Goal: Task Accomplishment & Management: Complete application form

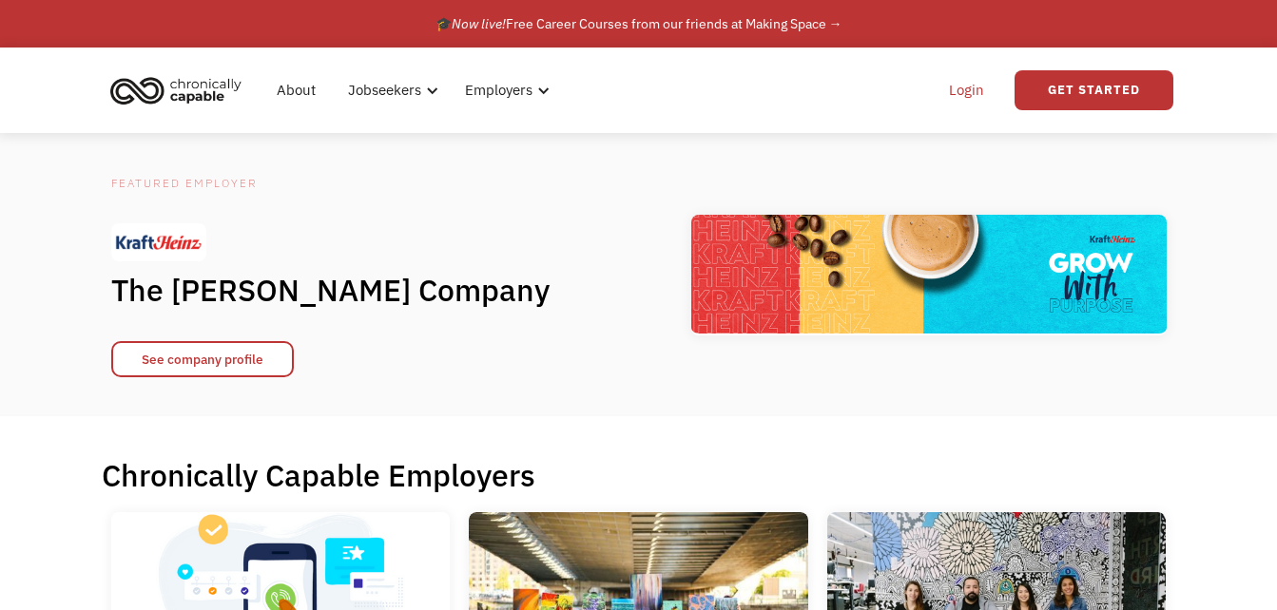
click at [960, 84] on link "Login" at bounding box center [966, 90] width 58 height 61
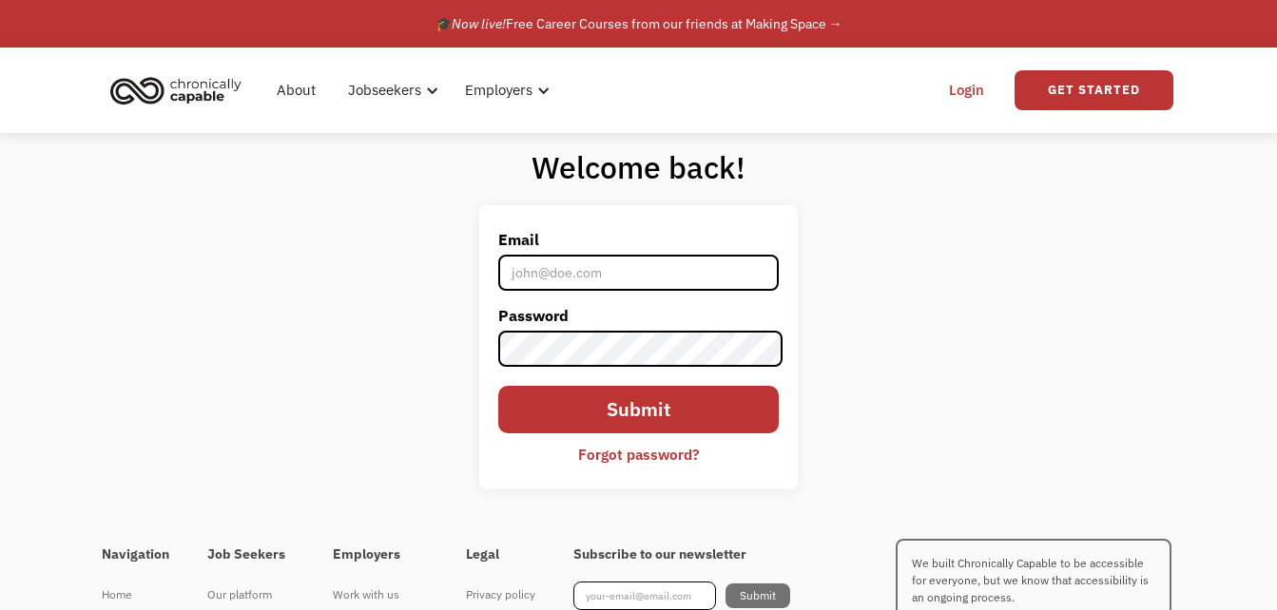
click at [597, 274] on input "Email" at bounding box center [638, 273] width 281 height 36
type input "[EMAIL_ADDRESS][DOMAIN_NAME]"
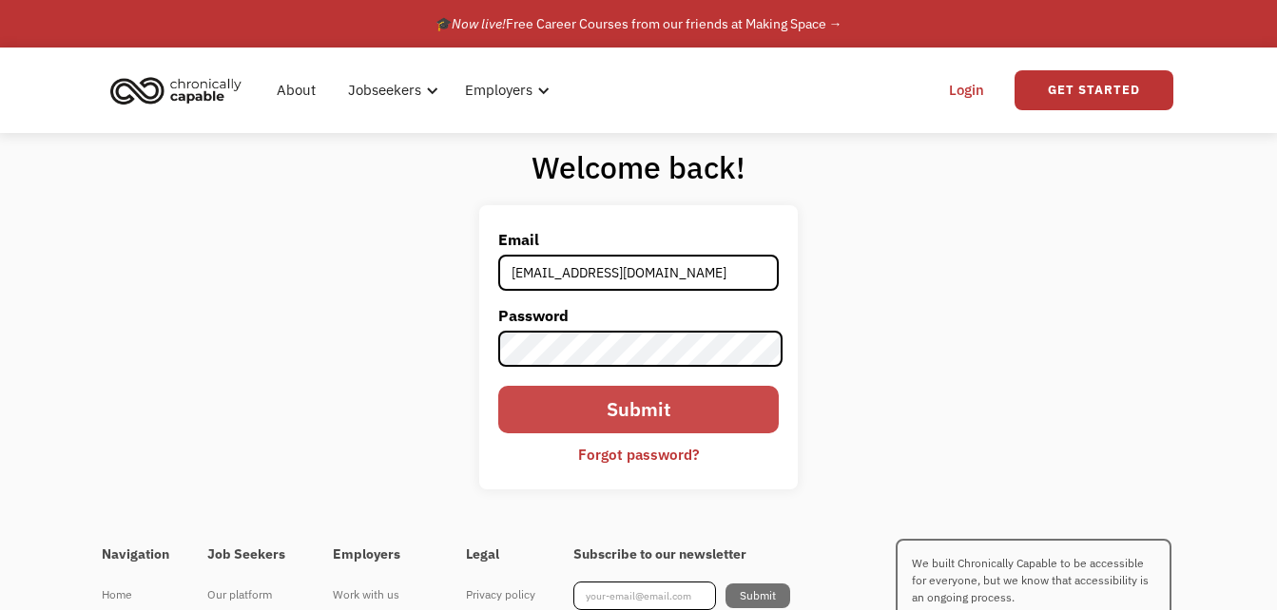
click at [651, 413] on input "Submit" at bounding box center [638, 410] width 281 height 48
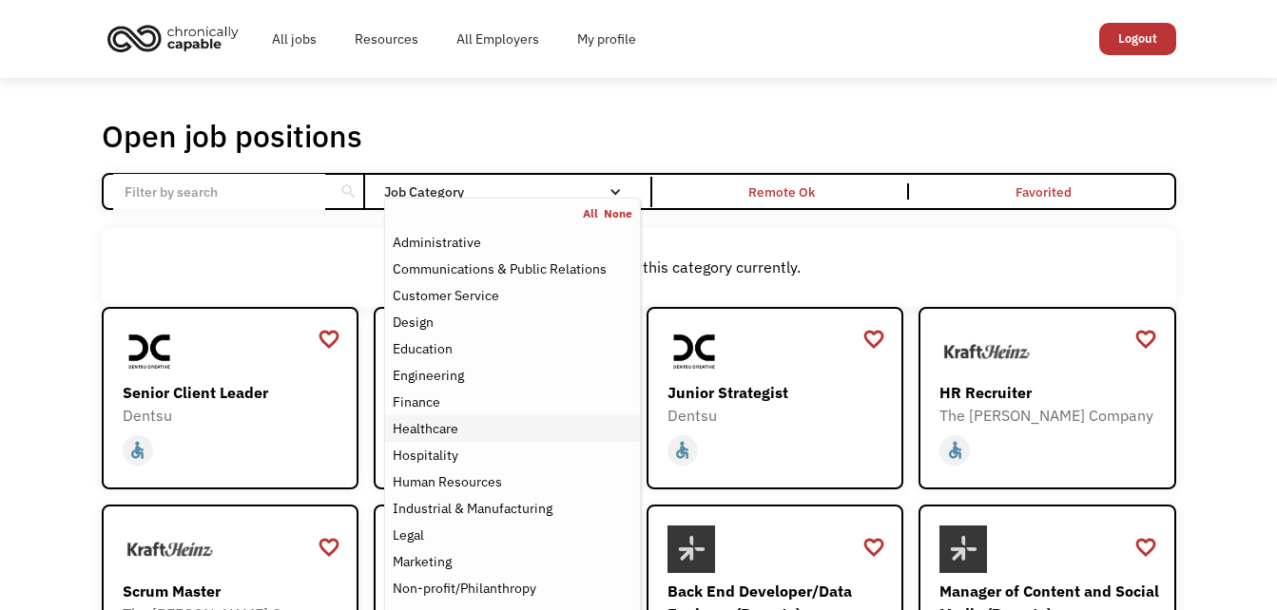
click at [447, 430] on div "Healthcare" at bounding box center [426, 428] width 66 height 23
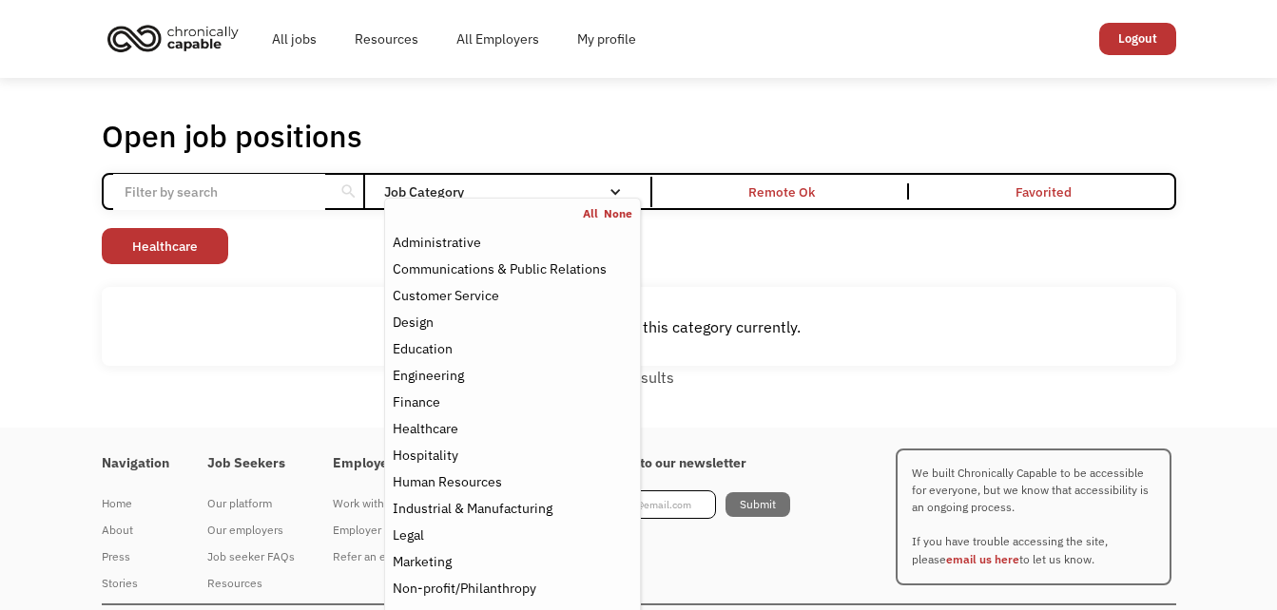
click at [706, 241] on div "Non-profit/Philanthropy Other Transportation Technology Science Sales Operation…" at bounding box center [639, 248] width 1074 height 41
click at [611, 182] on div "Job Category" at bounding box center [512, 192] width 256 height 30
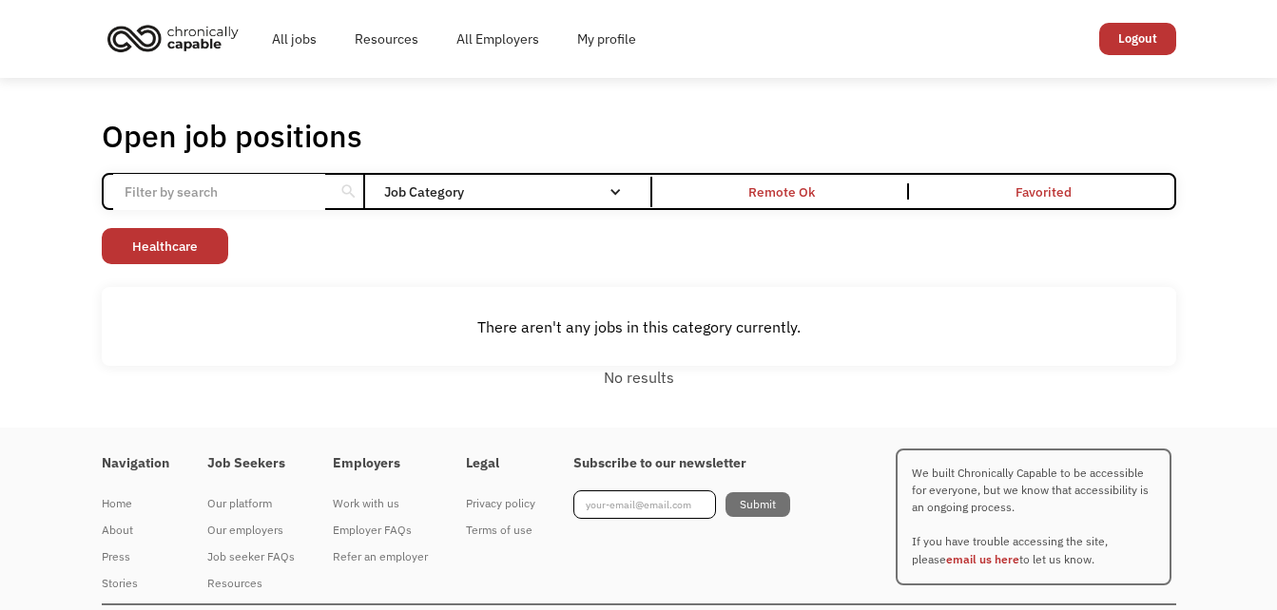
click at [611, 181] on div "Job Category" at bounding box center [512, 192] width 256 height 30
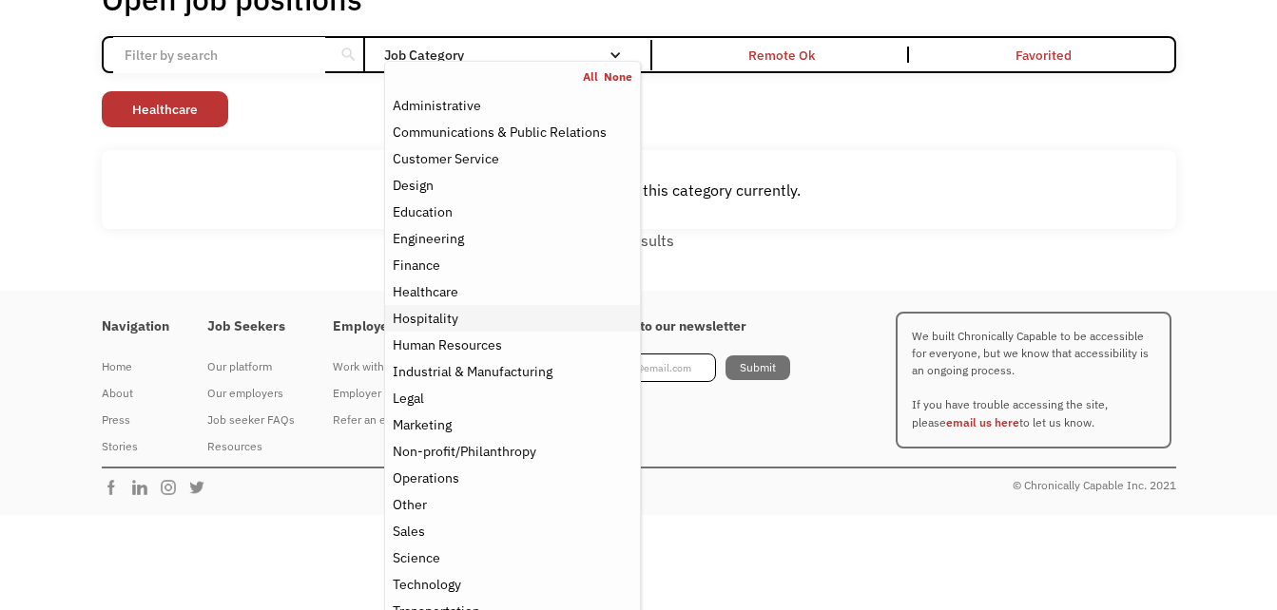
scroll to position [160, 0]
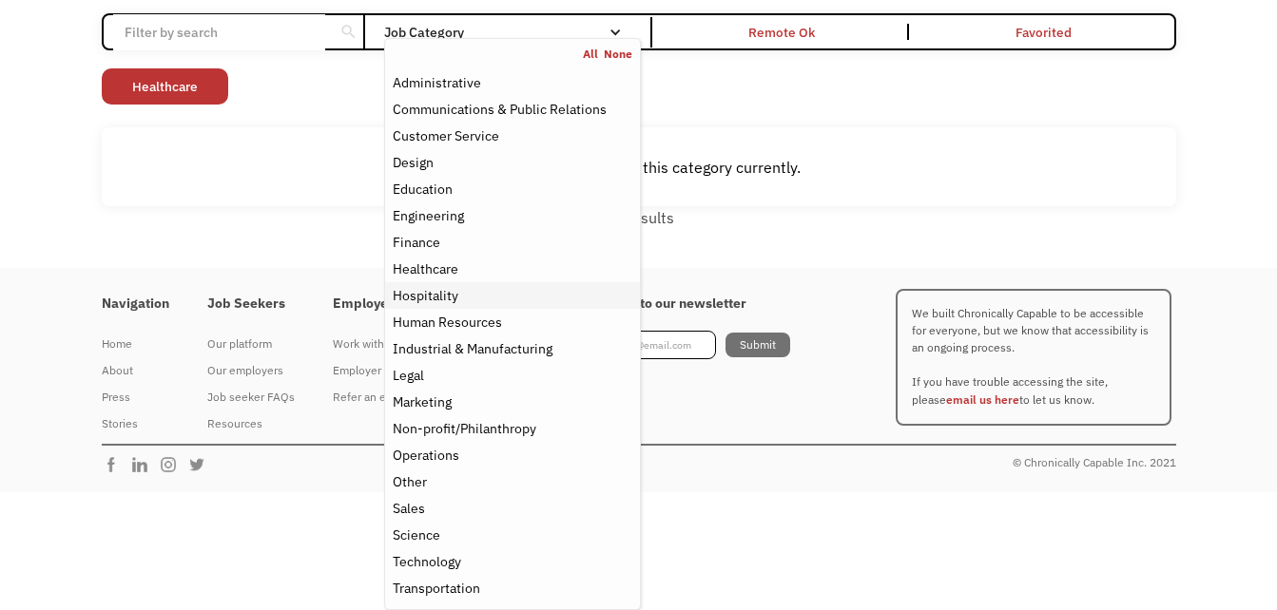
click at [412, 285] on div "Hospitality" at bounding box center [426, 295] width 66 height 23
click at [613, 50] on link "None" at bounding box center [618, 54] width 29 height 15
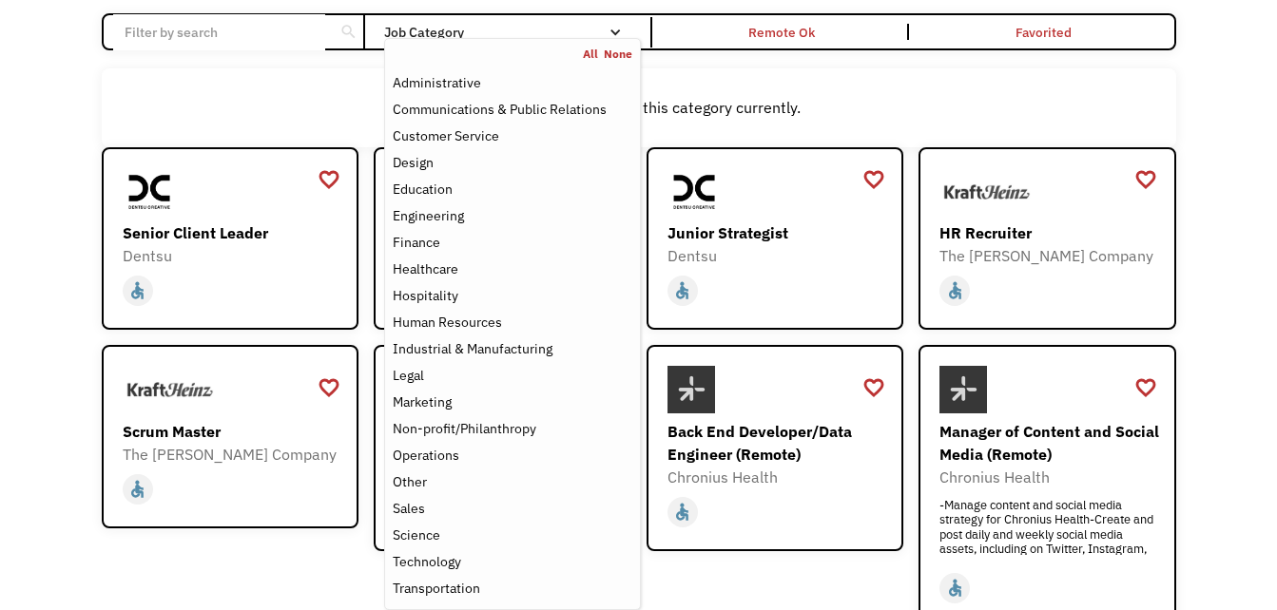
click at [890, 75] on div "There aren't any jobs in this category currently." at bounding box center [639, 107] width 1074 height 79
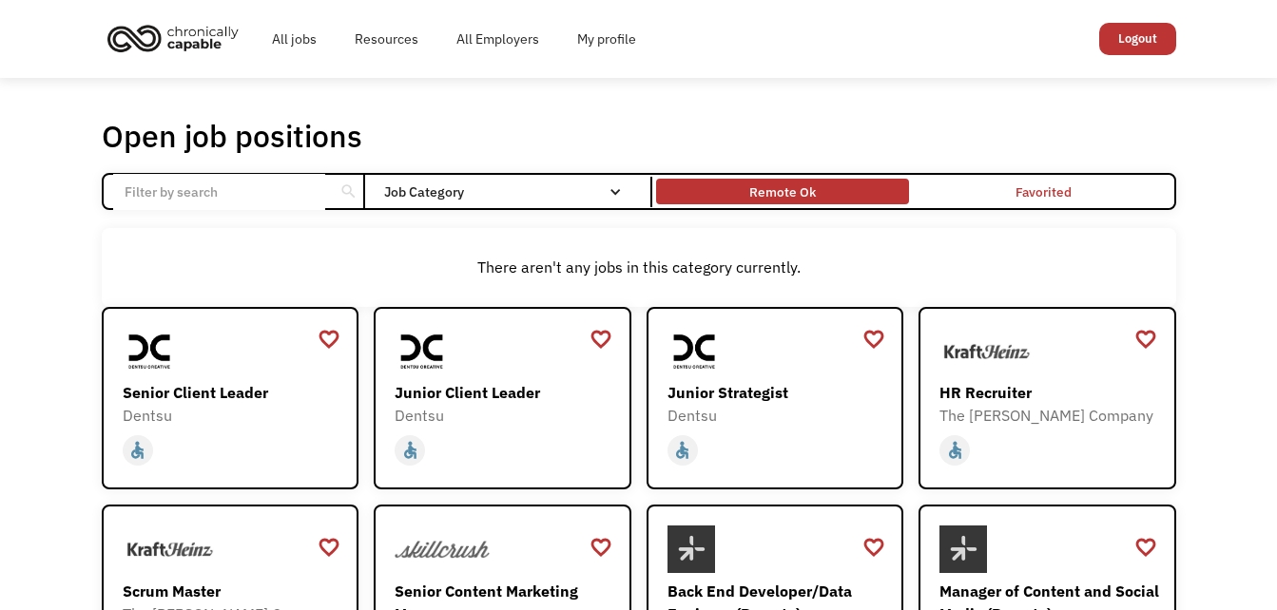
click at [764, 190] on div "Remote Ok" at bounding box center [782, 192] width 67 height 23
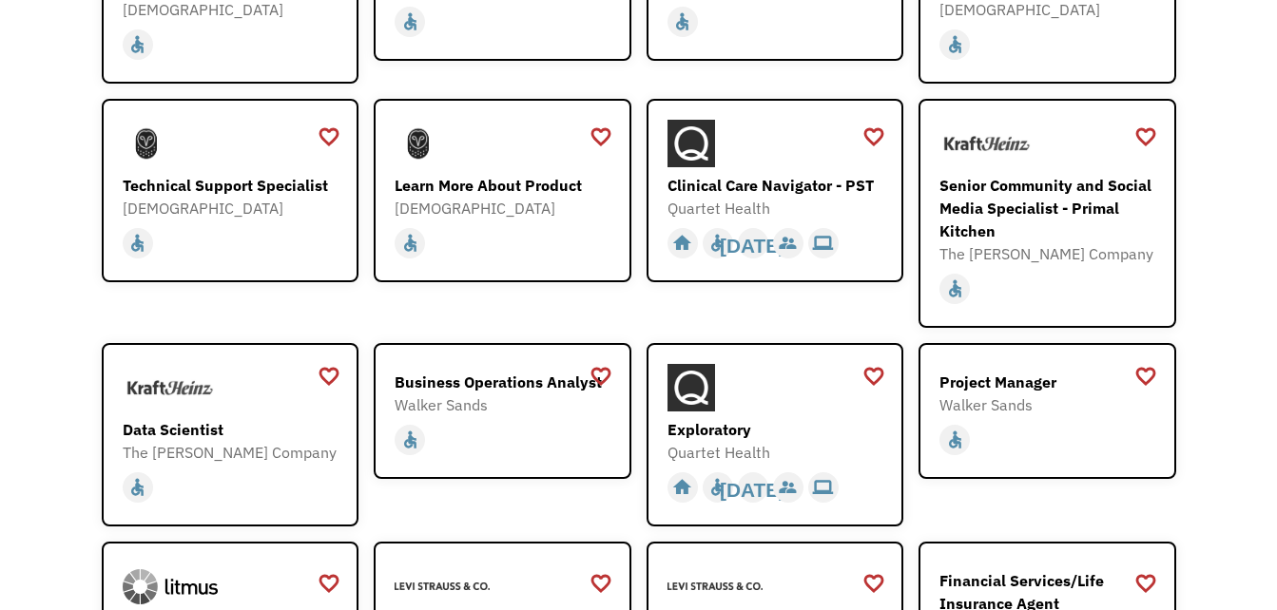
scroll to position [1711, 0]
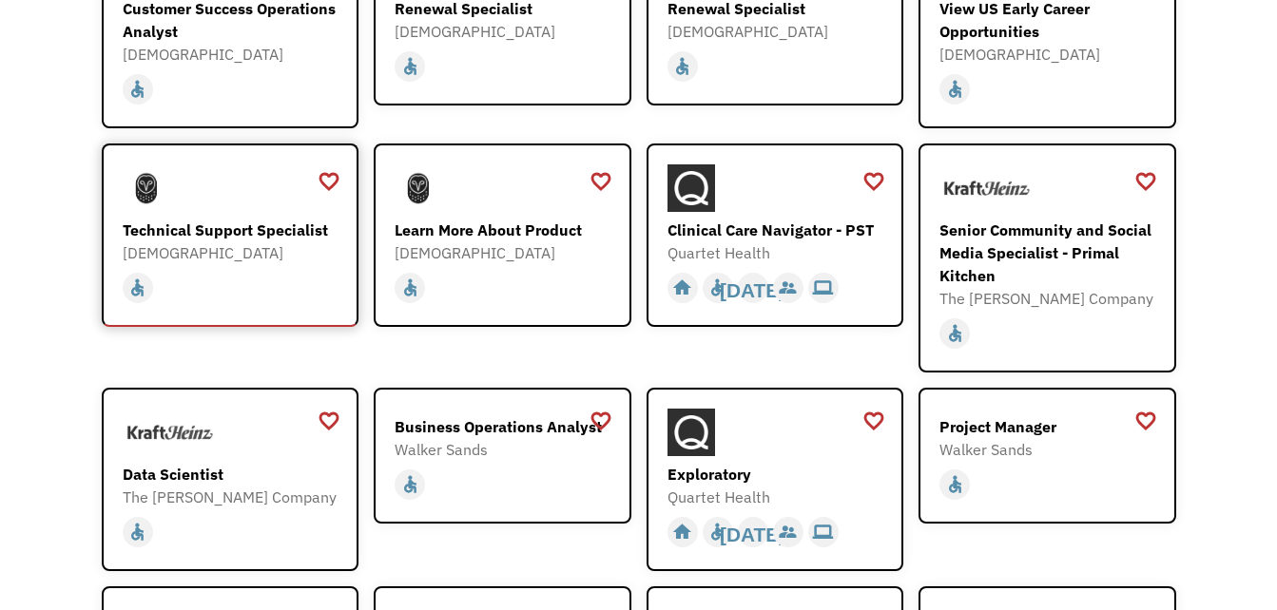
click at [227, 219] on div "Technical Support Specialist" at bounding box center [233, 230] width 221 height 23
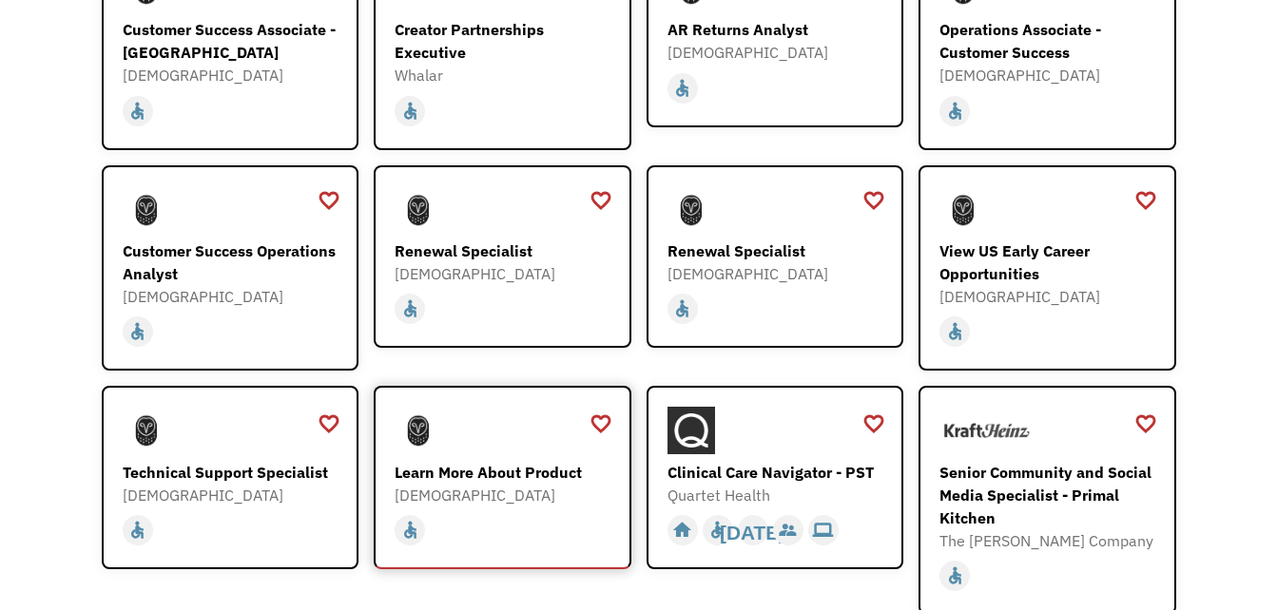
scroll to position [1426, 0]
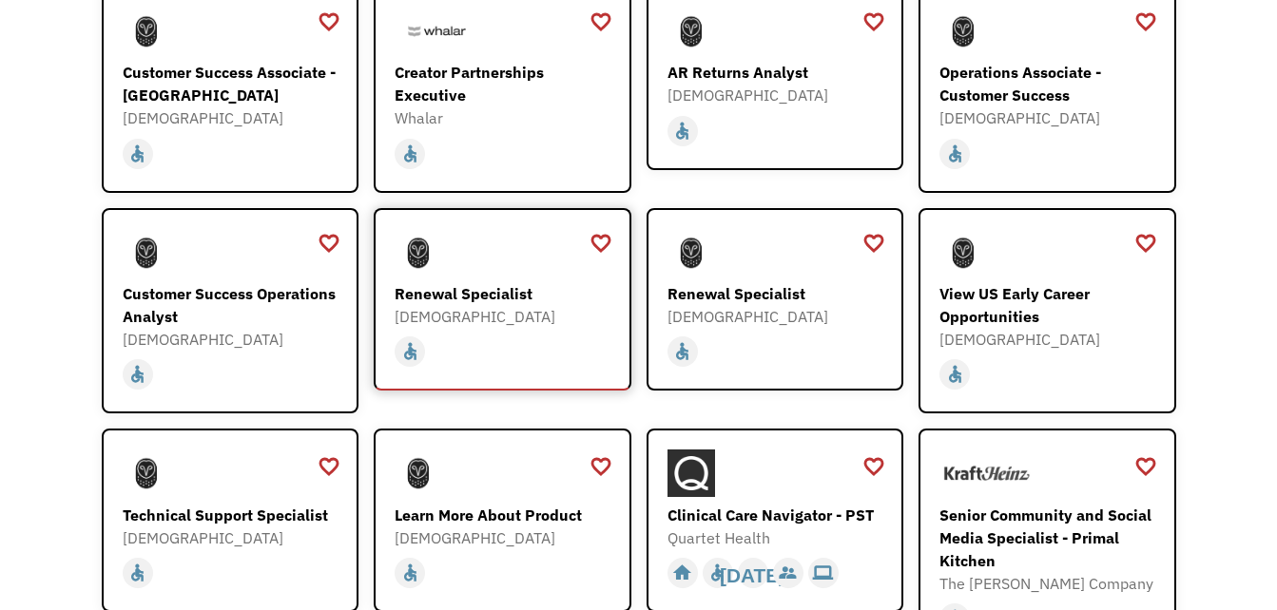
click at [509, 282] on div "Renewal Specialist" at bounding box center [505, 293] width 221 height 23
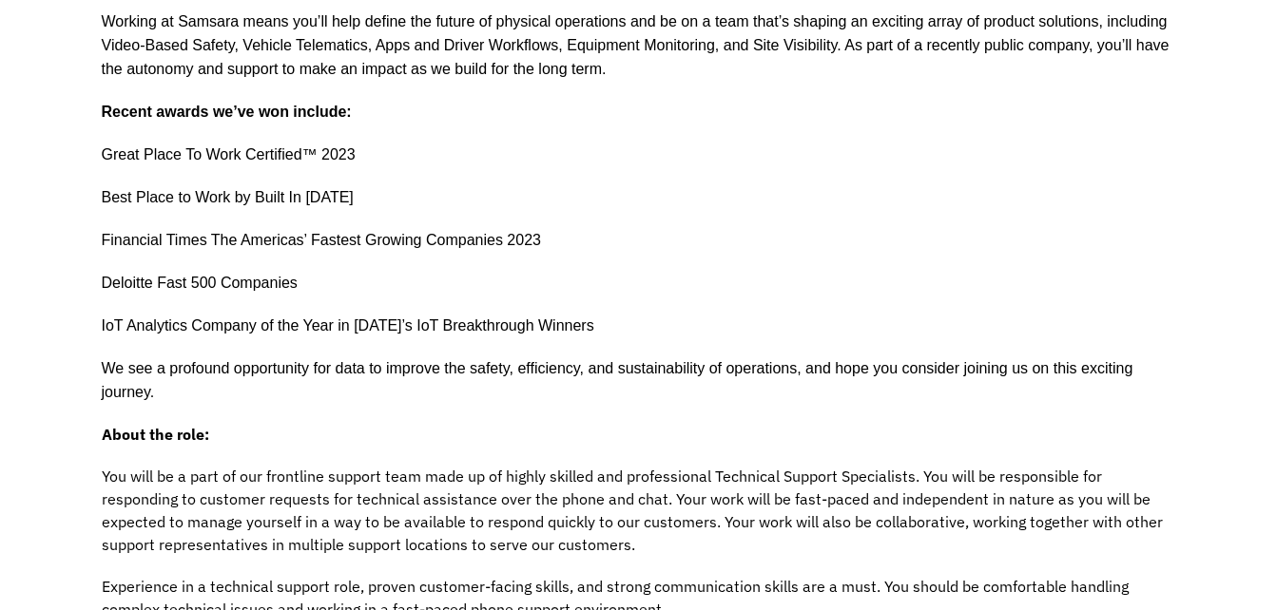
scroll to position [856, 0]
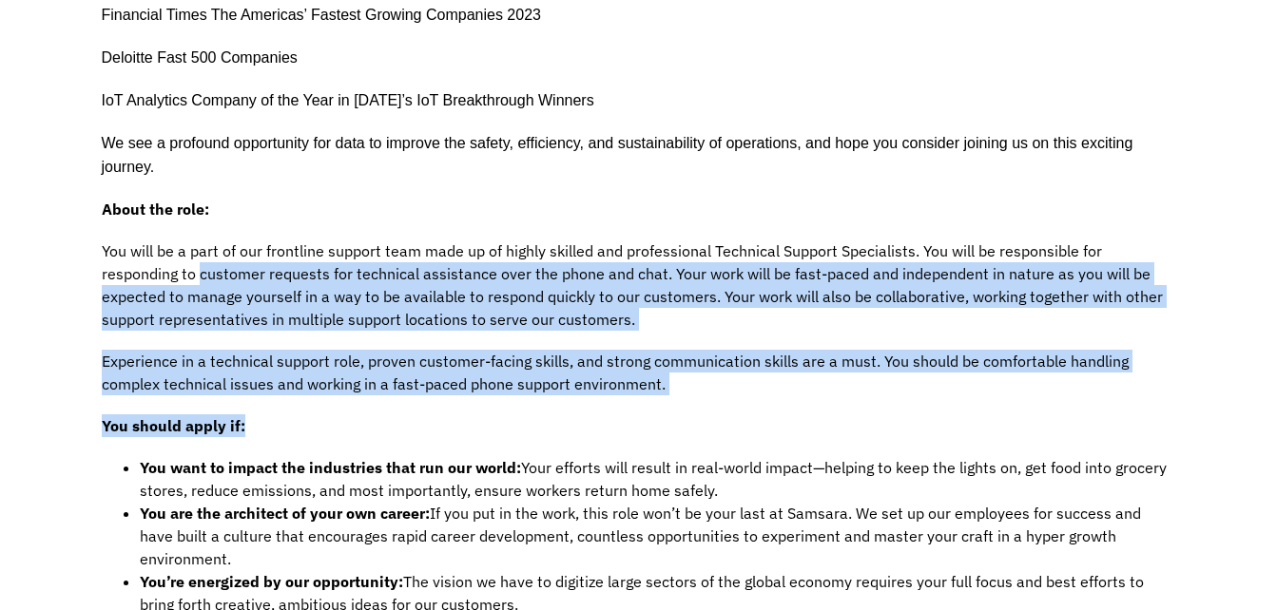
drag, startPoint x: 202, startPoint y: 266, endPoint x: 790, endPoint y: 404, distance: 603.4
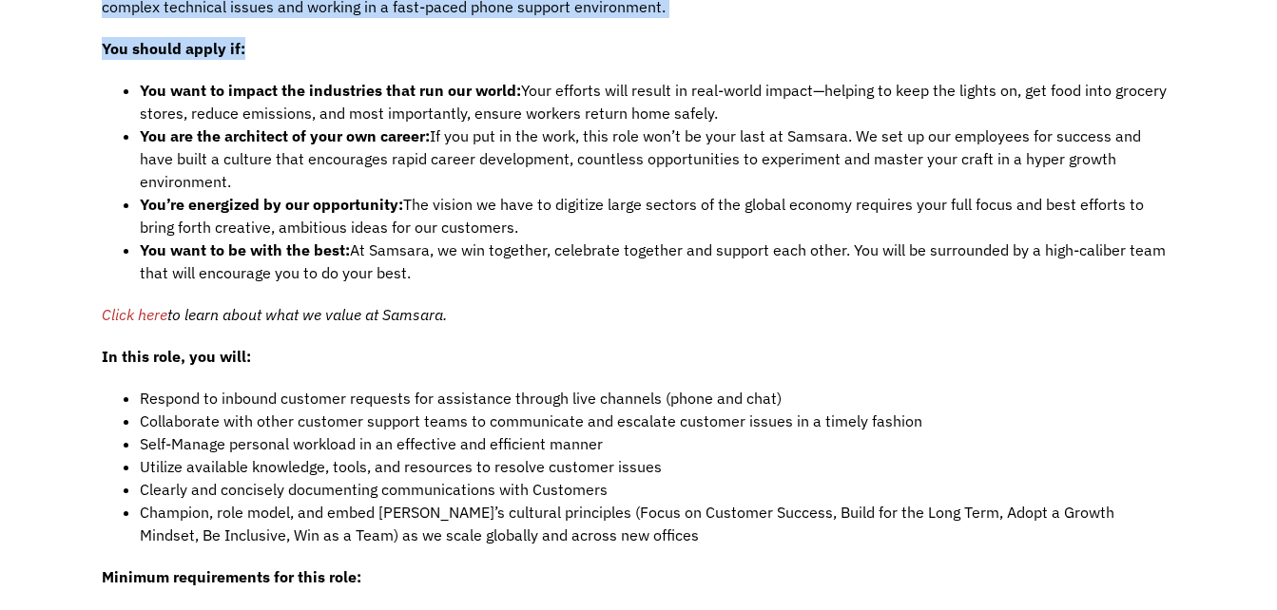
scroll to position [1236, 0]
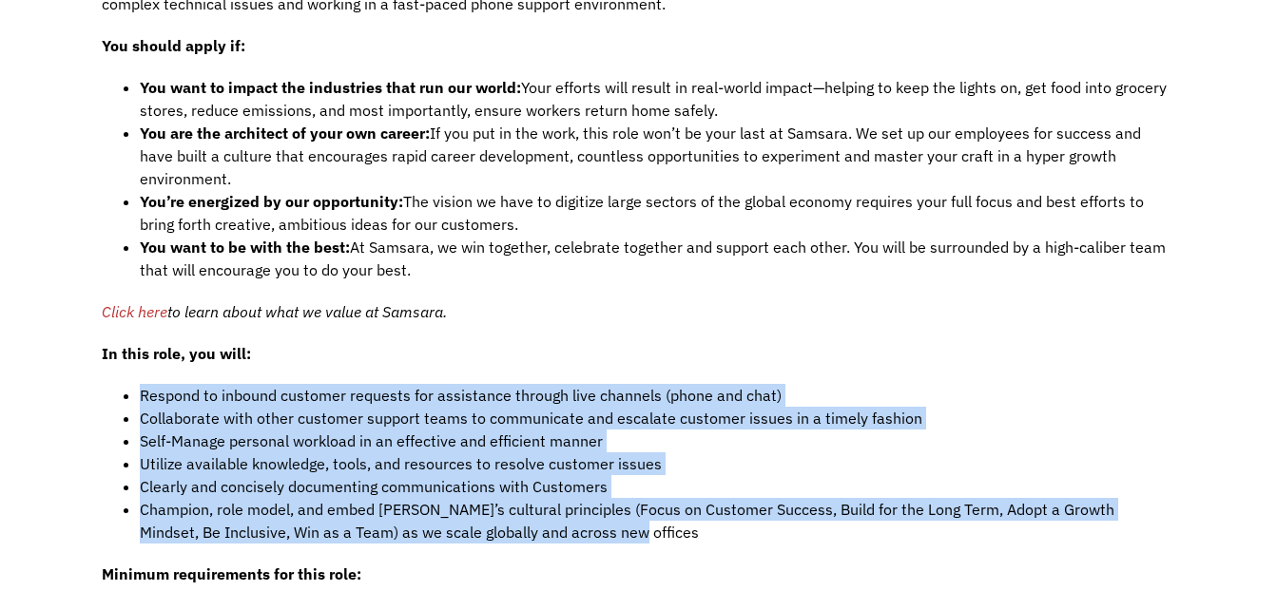
drag, startPoint x: 139, startPoint y: 358, endPoint x: 593, endPoint y: 514, distance: 480.4
click at [593, 514] on div "Who we are Samsara (NYSE: IOT) is the pioneer of the Connected Operations™ Clou…" at bounding box center [639, 379] width 1074 height 2313
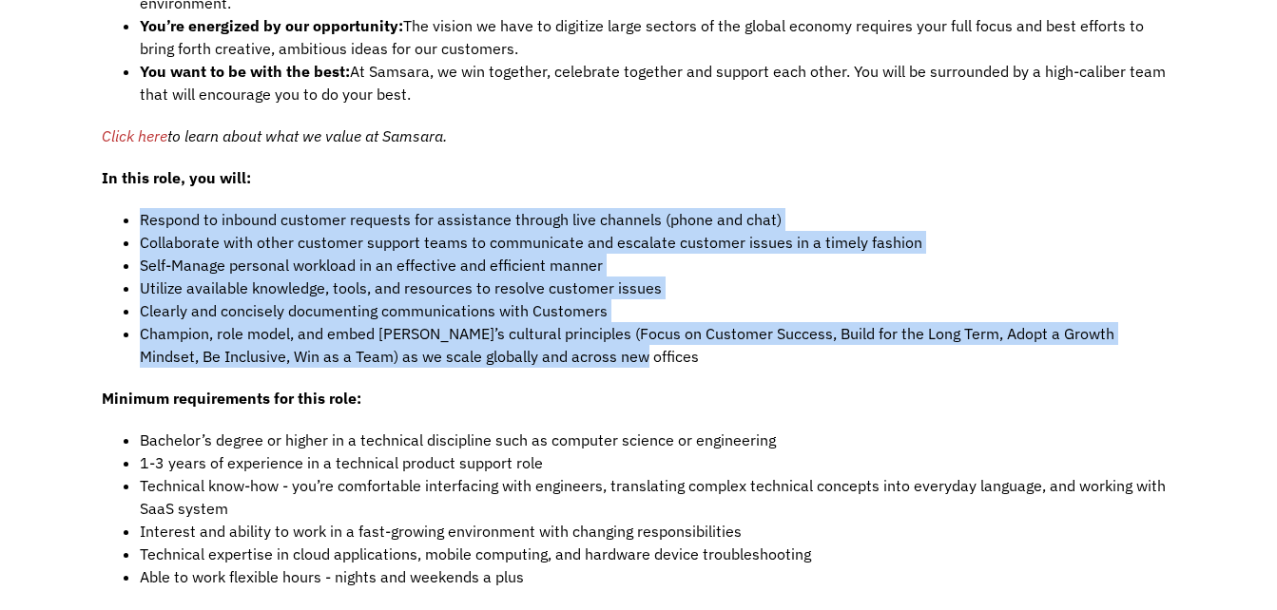
scroll to position [1426, 0]
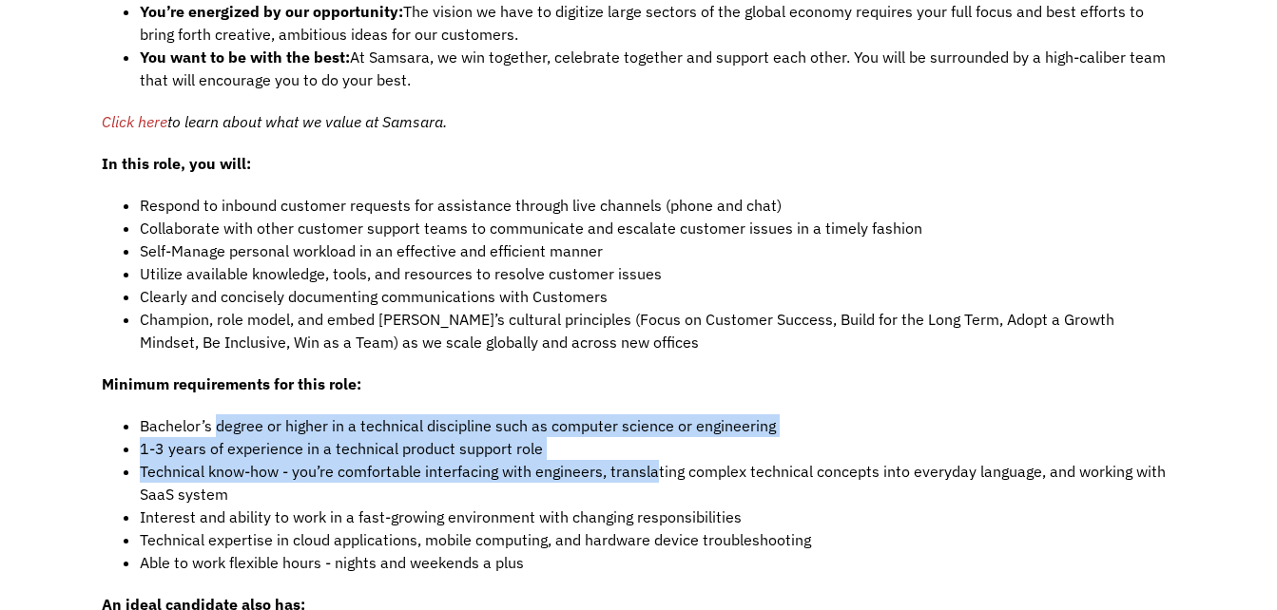
drag, startPoint x: 220, startPoint y: 401, endPoint x: 651, endPoint y: 464, distance: 436.1
click at [651, 464] on ul "Bachelor’s degree or higher in a technical discipline such as computer science …" at bounding box center [639, 494] width 1074 height 160
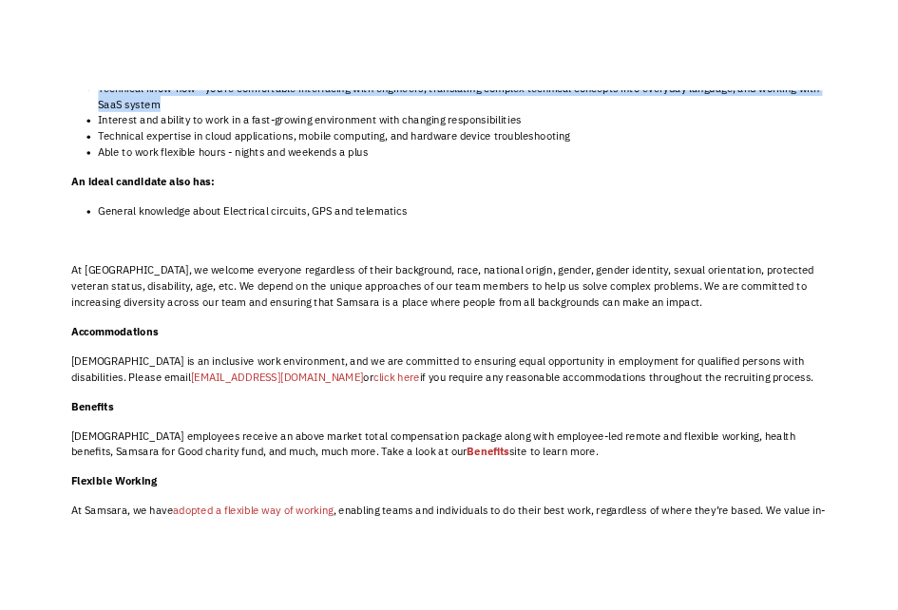
scroll to position [1897, 0]
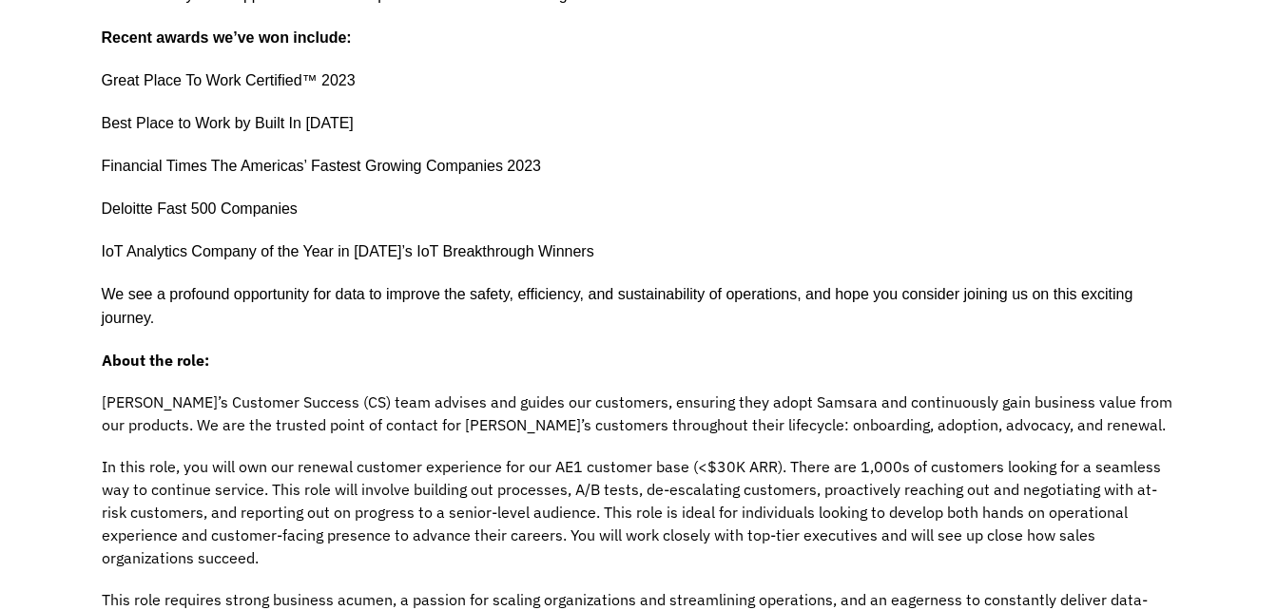
scroll to position [761, 0]
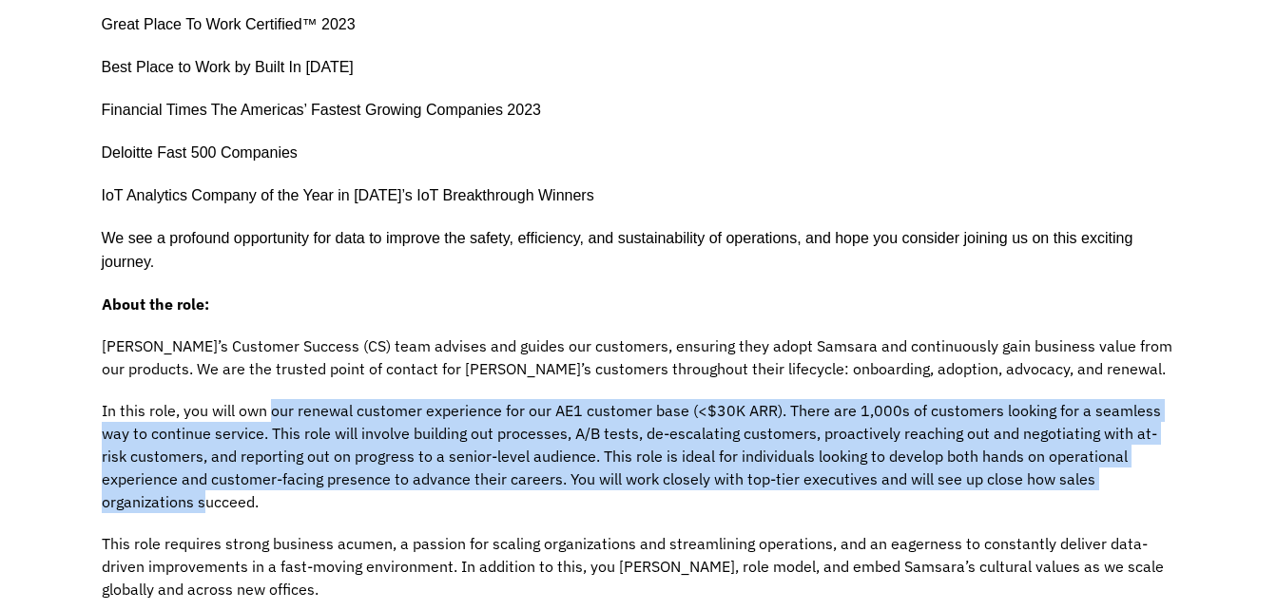
drag, startPoint x: 271, startPoint y: 413, endPoint x: 1116, endPoint y: 489, distance: 848.5
click at [1116, 489] on p "In this role, you will own our renewal customer experience for our AE1 customer…" at bounding box center [639, 456] width 1074 height 114
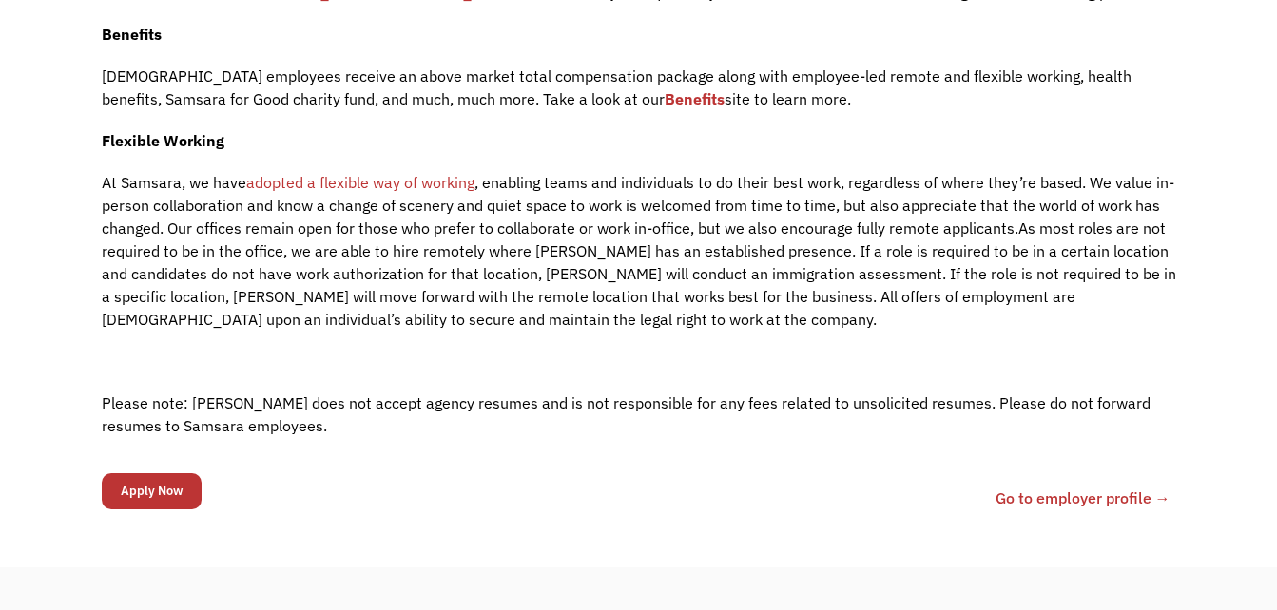
scroll to position [2377, 0]
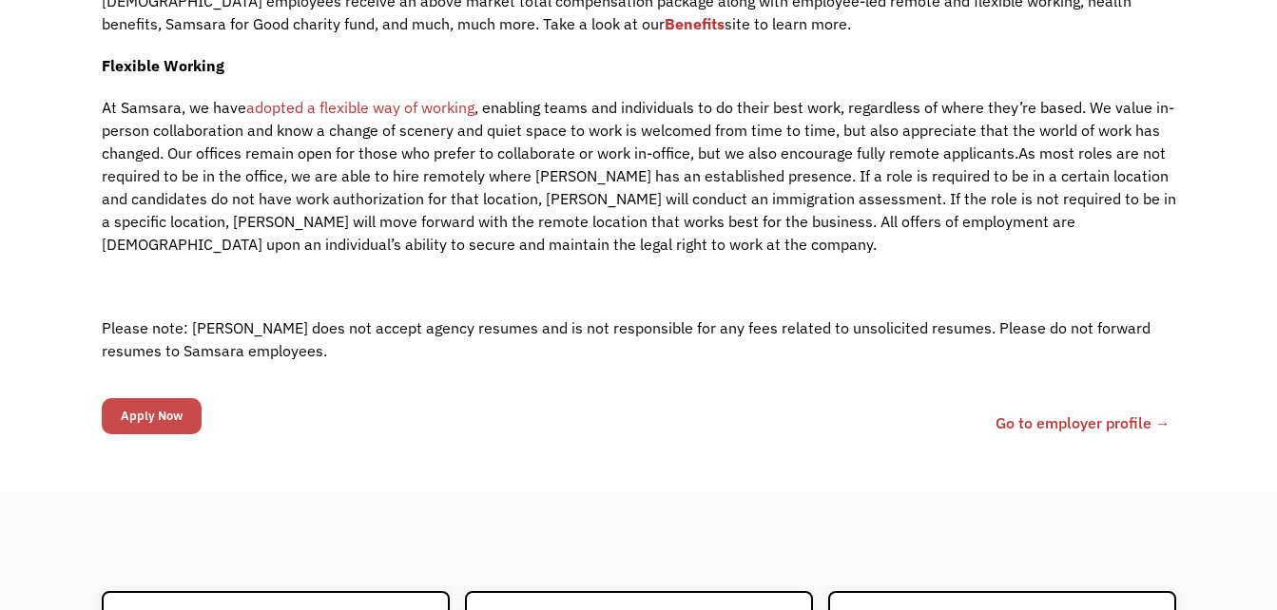
click at [155, 398] on input "Apply Now" at bounding box center [152, 416] width 100 height 36
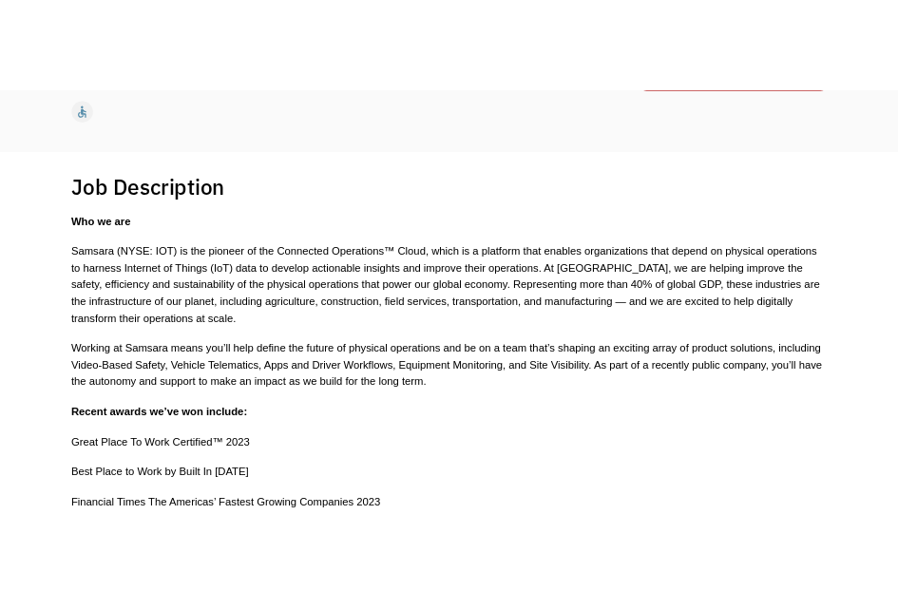
scroll to position [0, 0]
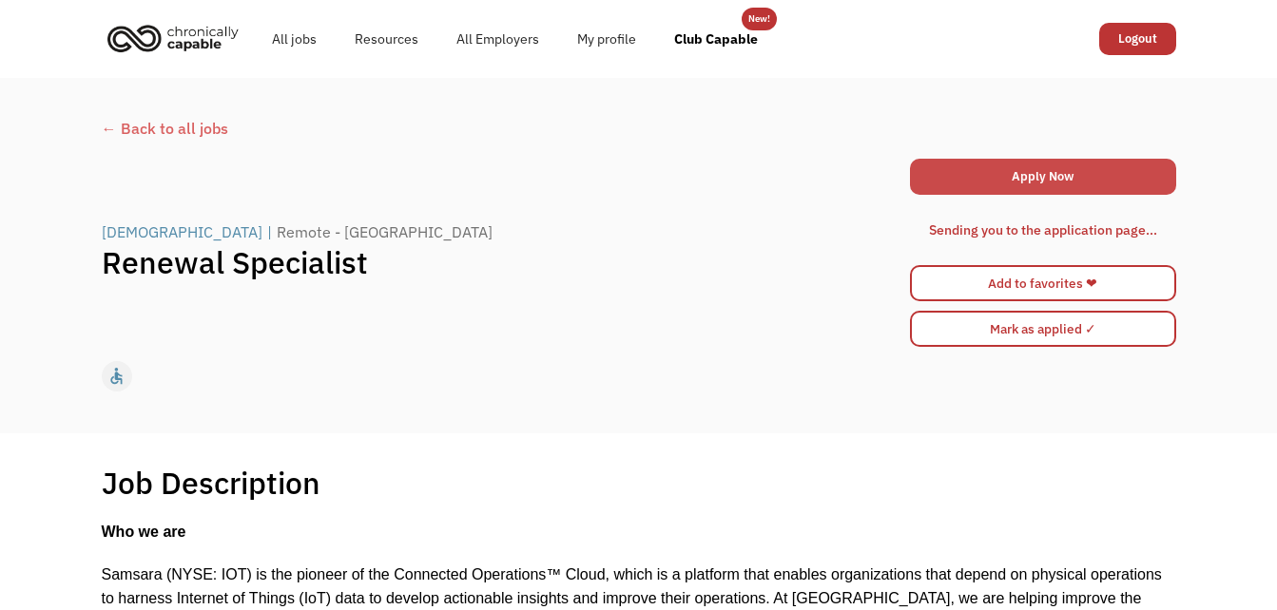
click at [1069, 169] on link "Apply Now" at bounding box center [1043, 177] width 266 height 36
